Goal: Transaction & Acquisition: Download file/media

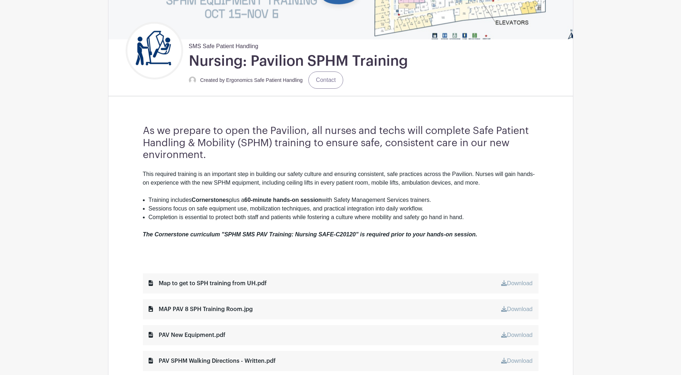
scroll to position [215, 0]
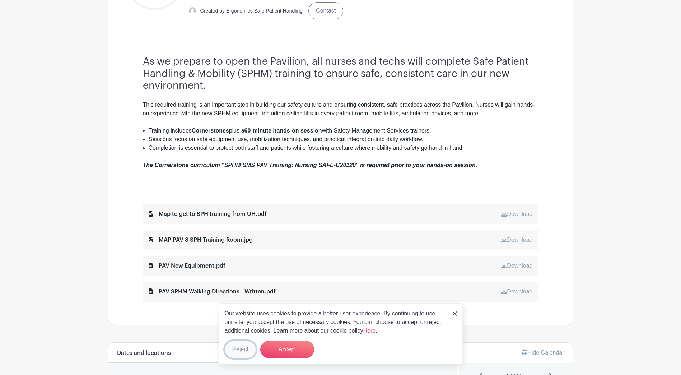
click at [238, 348] on button "Reject" at bounding box center [240, 349] width 31 height 17
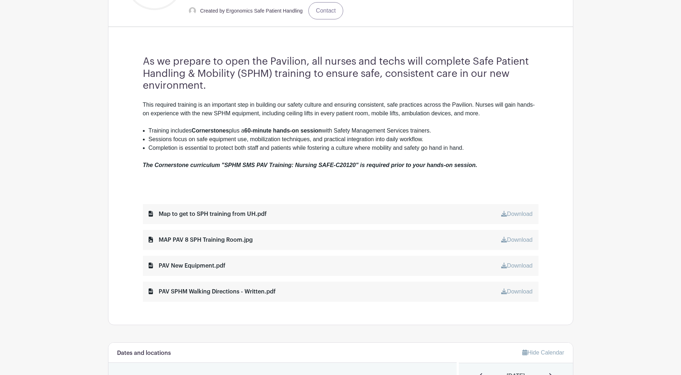
click at [525, 212] on link "Download" at bounding box center [516, 214] width 31 height 6
click at [522, 240] on link "Download" at bounding box center [516, 240] width 31 height 6
click at [523, 268] on link "Download" at bounding box center [516, 266] width 31 height 6
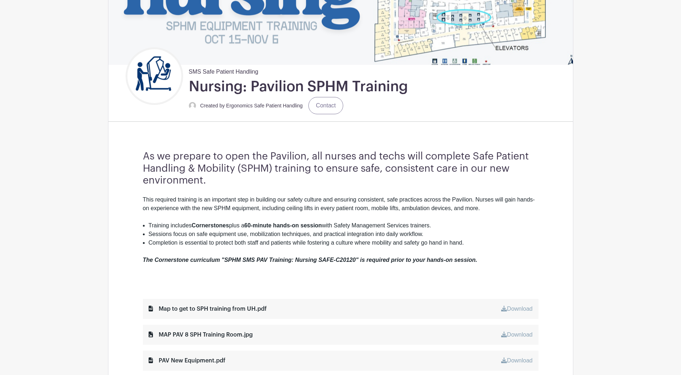
scroll to position [215, 0]
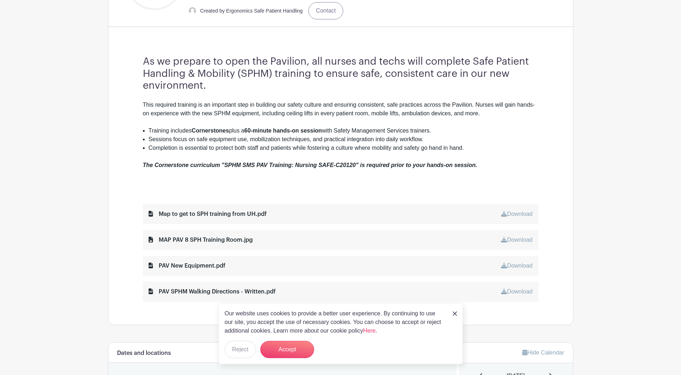
click at [524, 288] on div "Download" at bounding box center [516, 291] width 31 height 9
click at [241, 350] on button "Reject" at bounding box center [240, 349] width 31 height 17
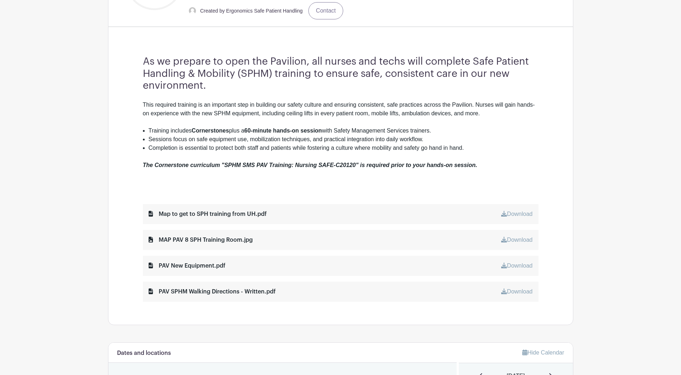
click at [523, 290] on link "Download" at bounding box center [516, 291] width 31 height 6
